Goal: Information Seeking & Learning: Learn about a topic

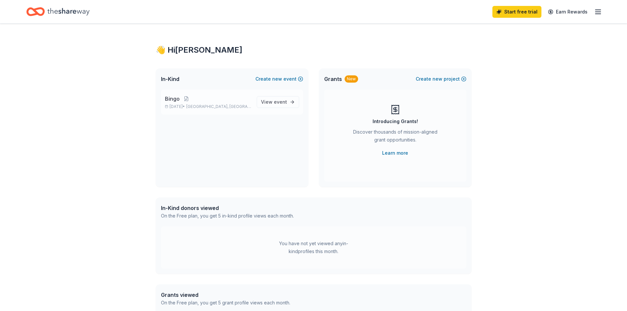
click at [198, 105] on p "[DATE] • [GEOGRAPHIC_DATA], [GEOGRAPHIC_DATA]" at bounding box center [208, 106] width 87 height 5
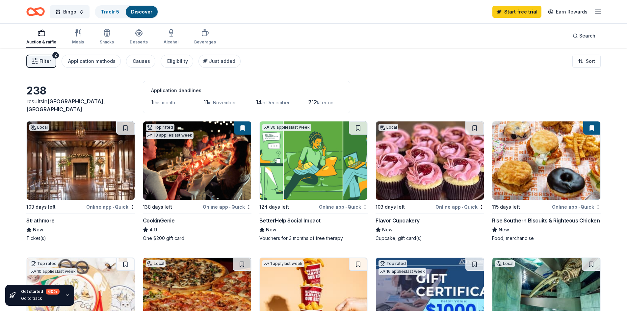
click at [48, 64] on span "Filter" at bounding box center [45, 61] width 12 height 8
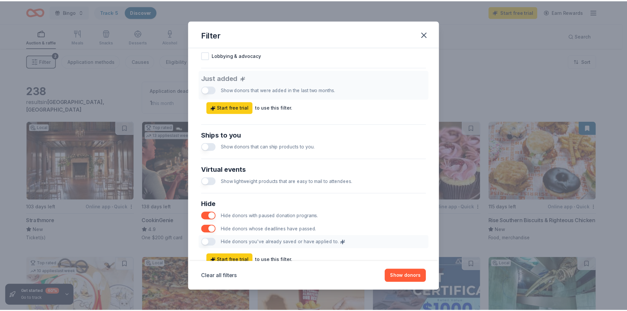
scroll to position [263, 0]
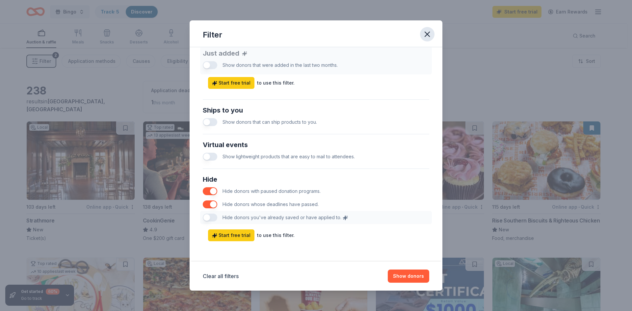
click at [427, 35] on icon "button" at bounding box center [427, 34] width 9 height 9
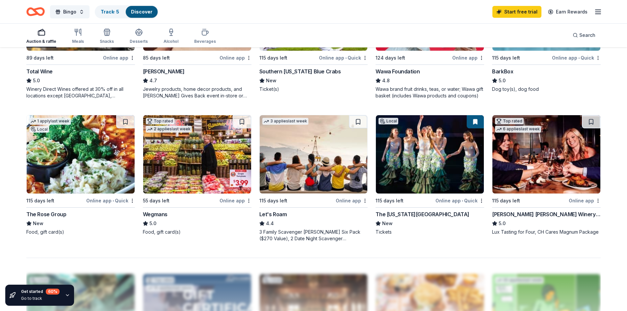
scroll to position [428, 0]
click at [82, 24] on div "Auction & raffle Meals Snacks Desserts Alcohol Beverages Search" at bounding box center [313, 35] width 574 height 24
click at [79, 34] on icon "button" at bounding box center [78, 32] width 8 height 8
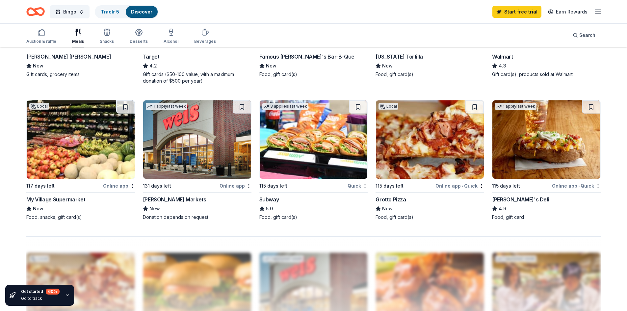
scroll to position [461, 0]
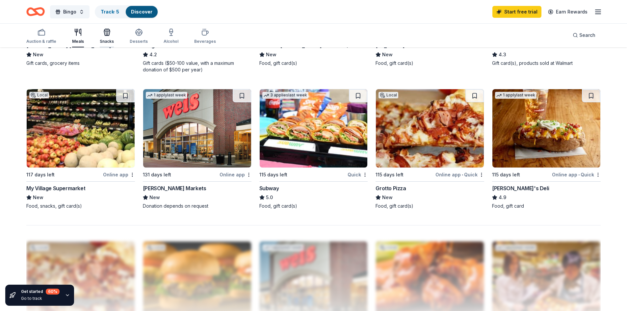
click at [110, 39] on div "Snacks" at bounding box center [107, 41] width 14 height 5
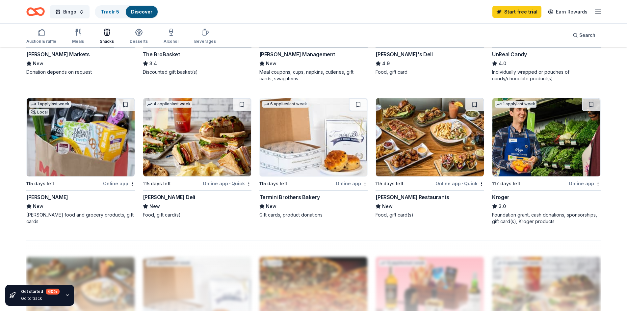
scroll to position [461, 0]
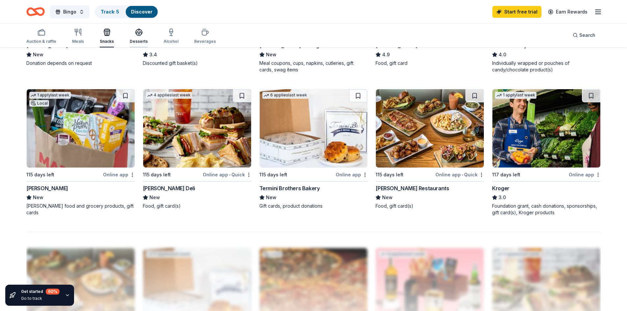
click at [135, 36] on icon "button" at bounding box center [139, 32] width 8 height 8
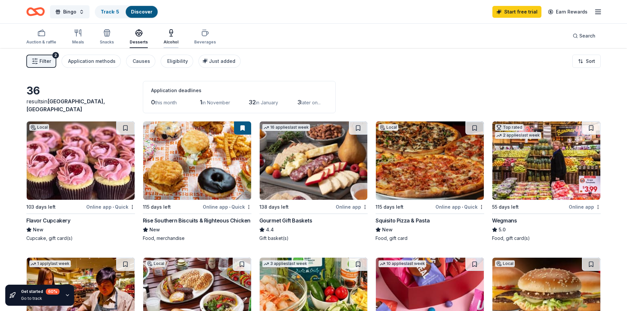
click at [168, 39] on div "Alcohol" at bounding box center [171, 37] width 15 height 16
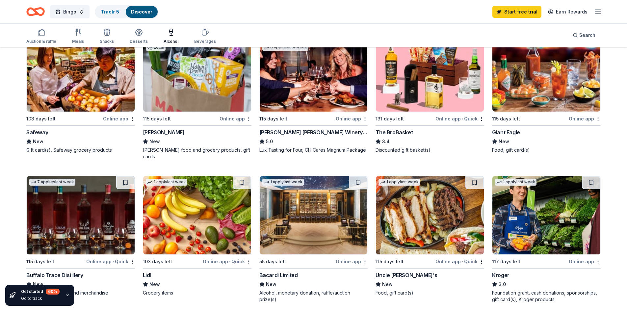
scroll to position [230, 0]
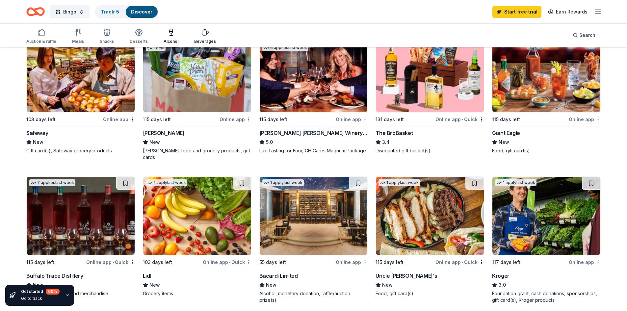
click at [207, 38] on div "Beverages" at bounding box center [205, 36] width 22 height 16
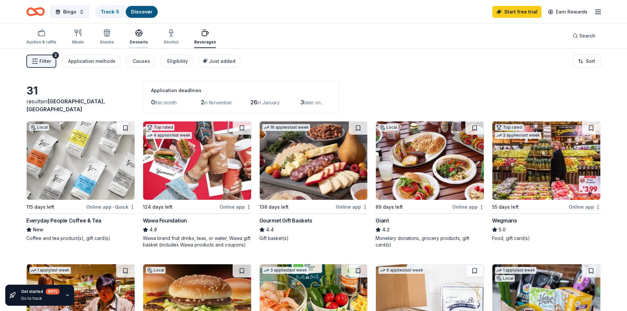
drag, startPoint x: 40, startPoint y: 38, endPoint x: 141, endPoint y: 32, distance: 101.2
click at [40, 38] on div "Auction & raffle" at bounding box center [41, 37] width 30 height 16
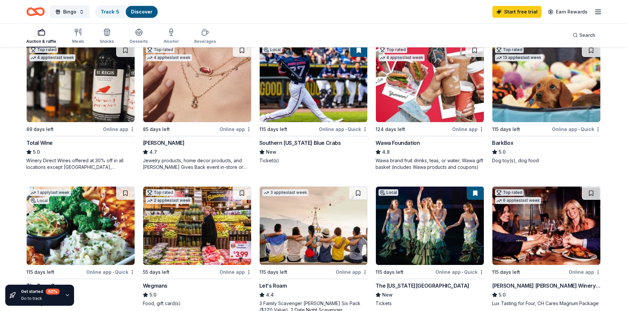
scroll to position [296, 0]
